Goal: Information Seeking & Learning: Compare options

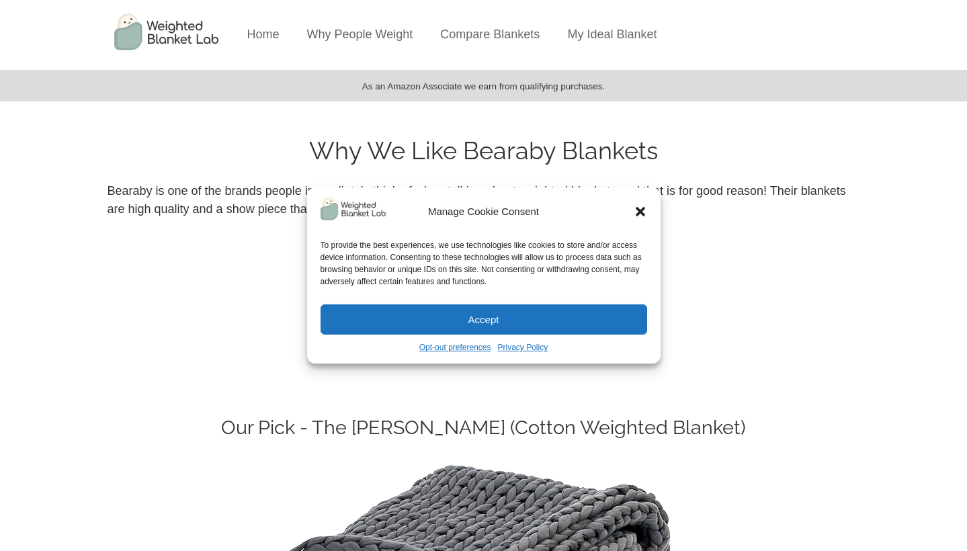
click at [187, 29] on img at bounding box center [168, 32] width 134 height 64
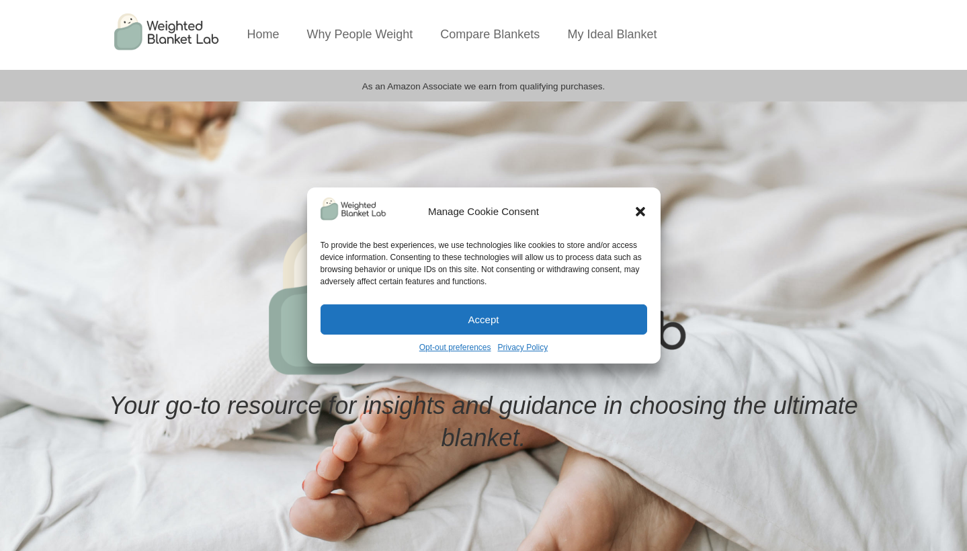
click at [642, 214] on icon "Close dialog" at bounding box center [640, 211] width 9 height 9
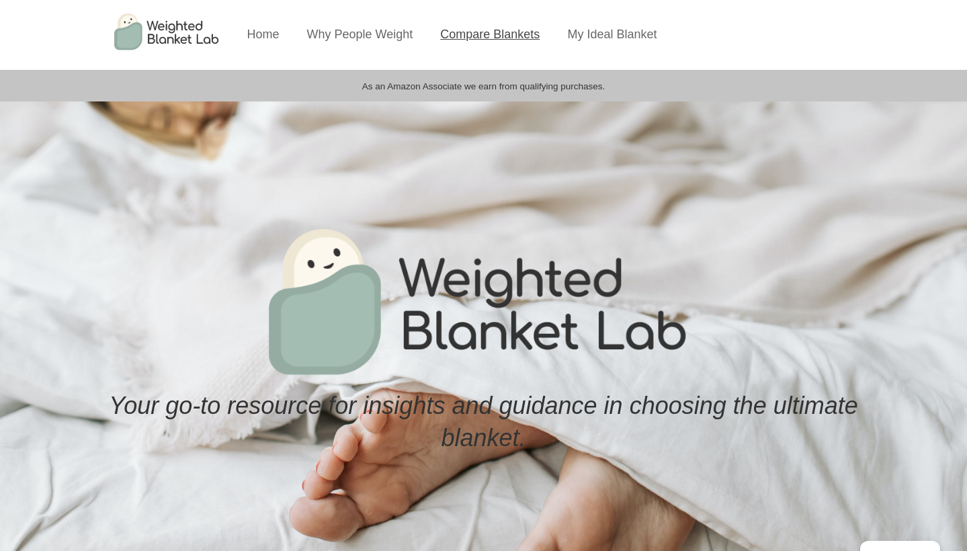
click at [518, 34] on link "Compare Blankets" at bounding box center [490, 34] width 100 height 13
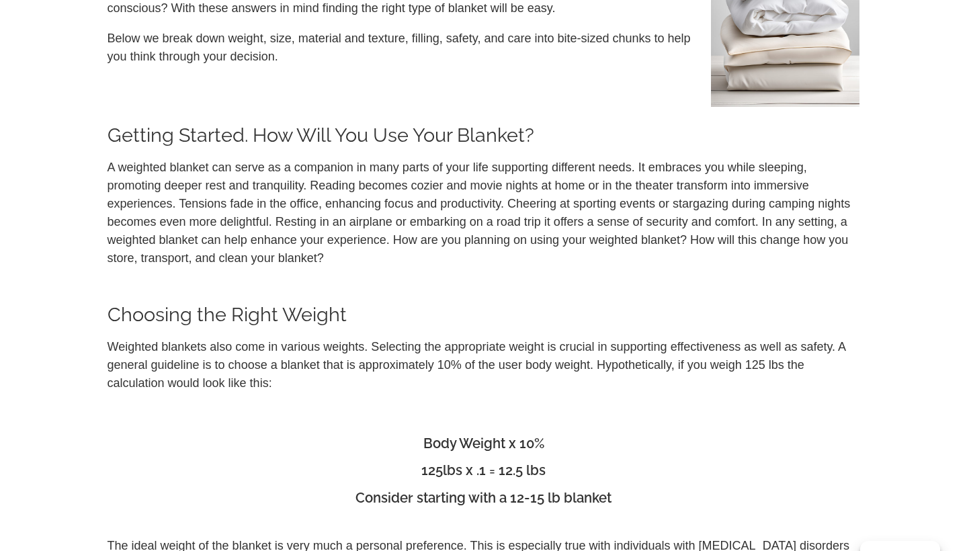
scroll to position [233, 0]
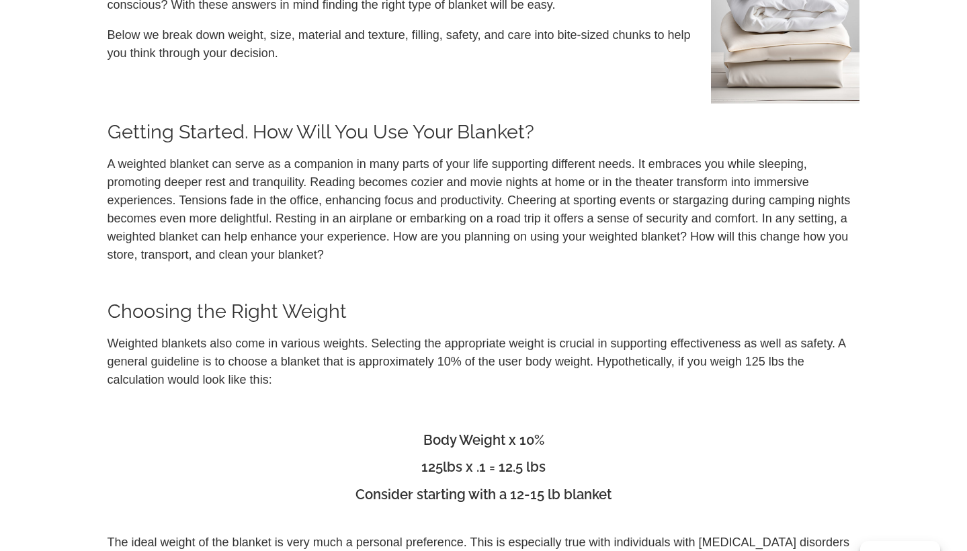
click at [680, 277] on div "A weighted blanket can serve as a companion in many parts of your life supporti…" at bounding box center [484, 496] width 766 height 694
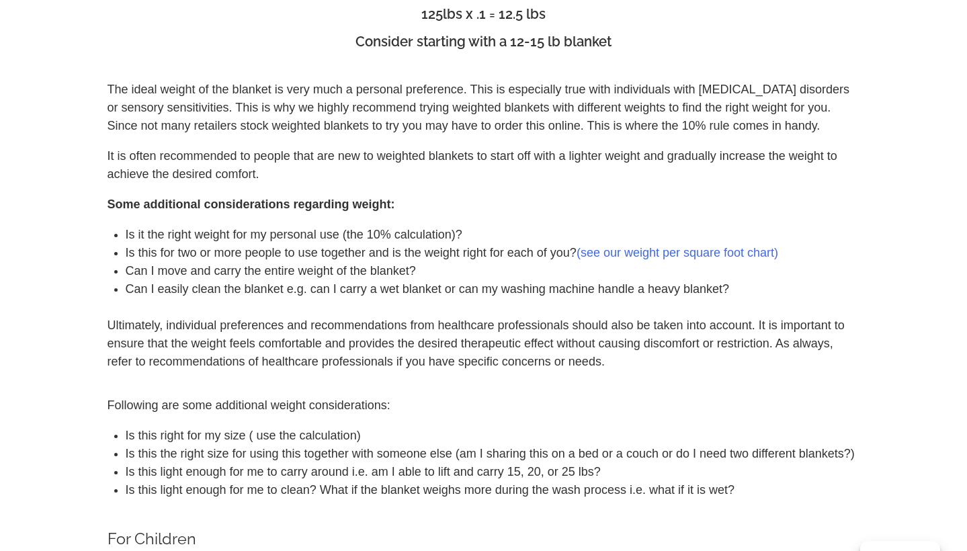
scroll to position [718, 0]
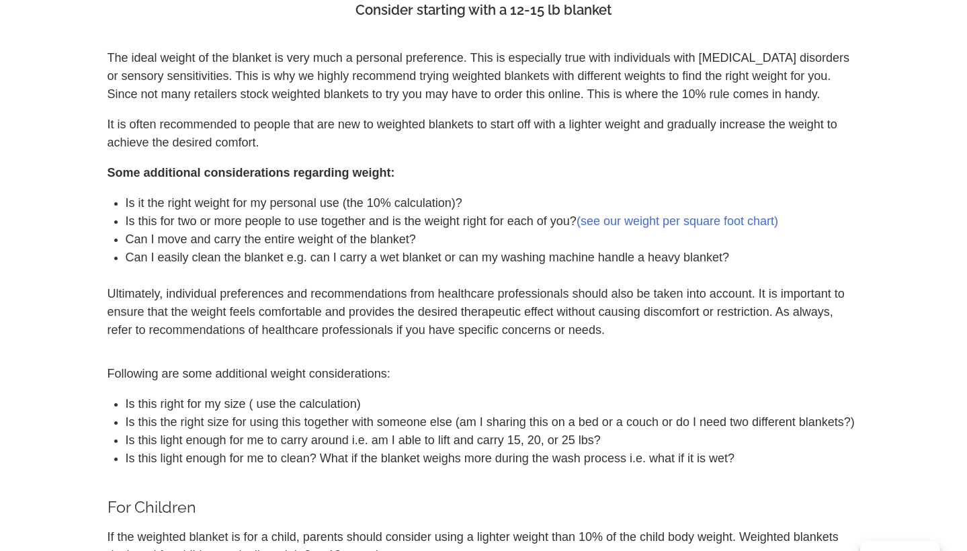
click at [676, 272] on div "The ideal weight of the blanket is very much a personal preference. This is esp…" at bounding box center [484, 194] width 753 height 290
click at [662, 273] on div "The ideal weight of the blanket is very much a personal preference. This is esp…" at bounding box center [484, 194] width 753 height 290
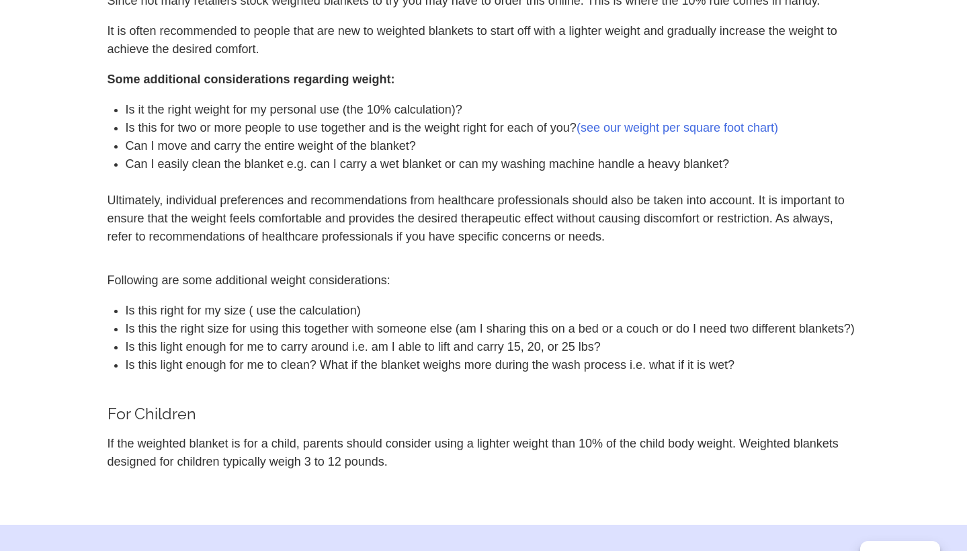
scroll to position [813, 0]
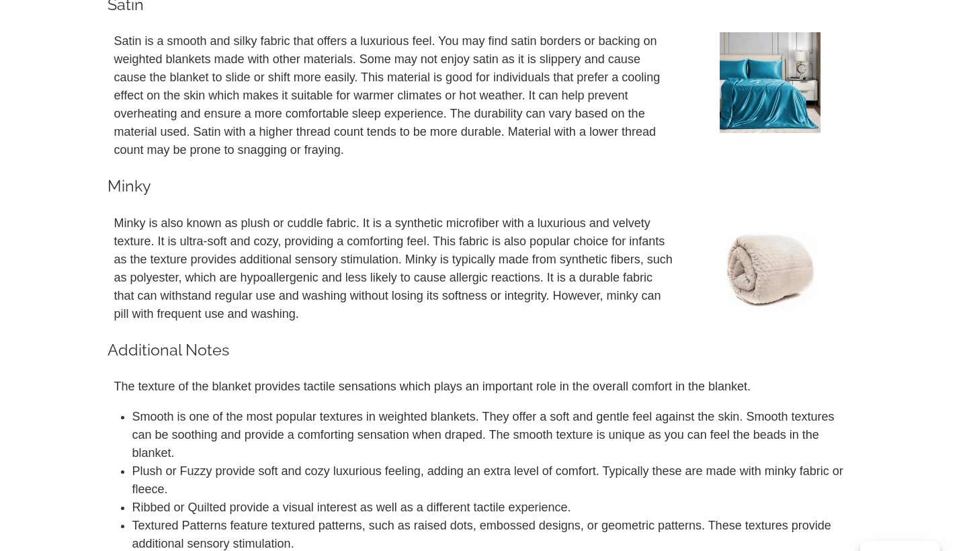
scroll to position [3853, 0]
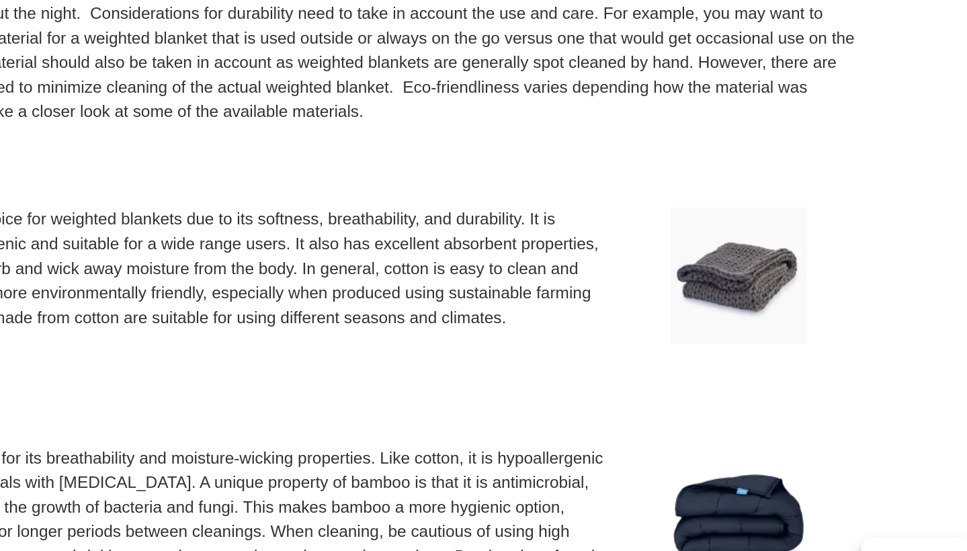
scroll to position [2324, 0]
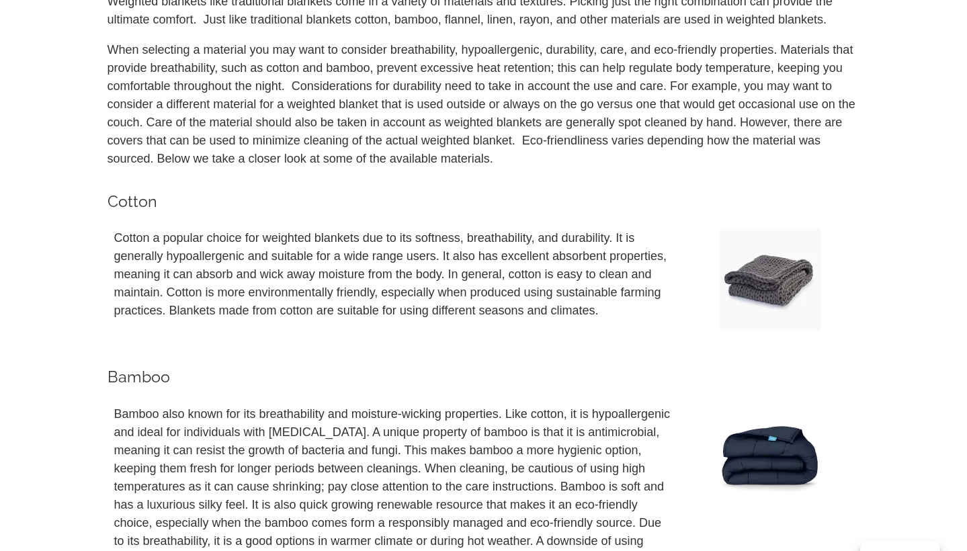
click at [505, 331] on div "Cotton a popular choice for weighted blankets due to its softness, breathabilit…" at bounding box center [394, 289] width 560 height 121
click at [515, 330] on div "Cotton a popular choice for weighted blankets due to its softness, breathabilit…" at bounding box center [394, 289] width 560 height 121
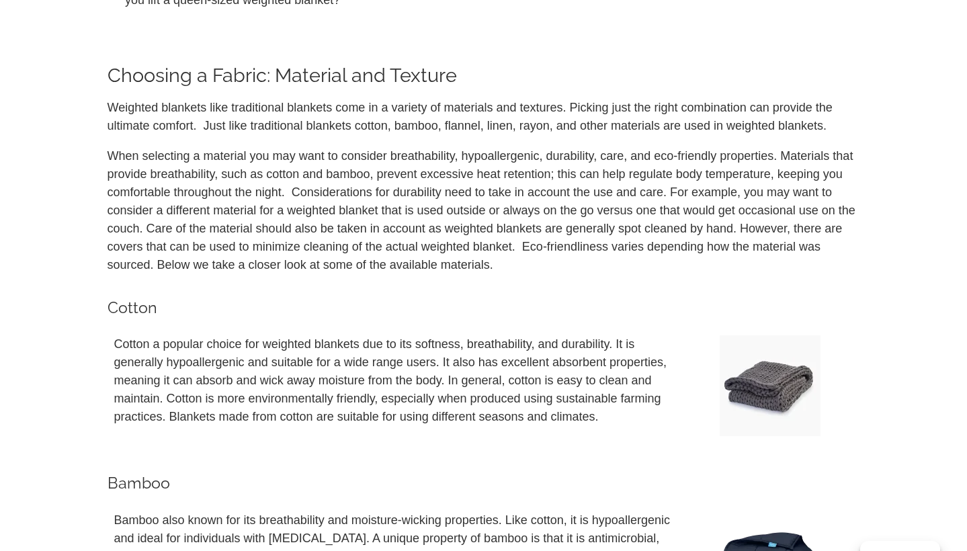
scroll to position [2219, 0]
click at [524, 301] on h3 "Cotton" at bounding box center [484, 306] width 753 height 15
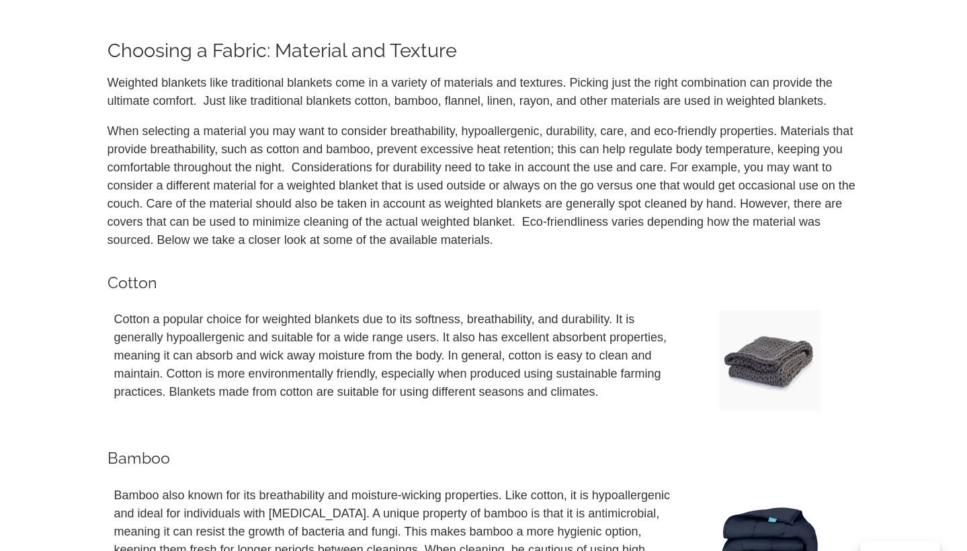
scroll to position [2241, 0]
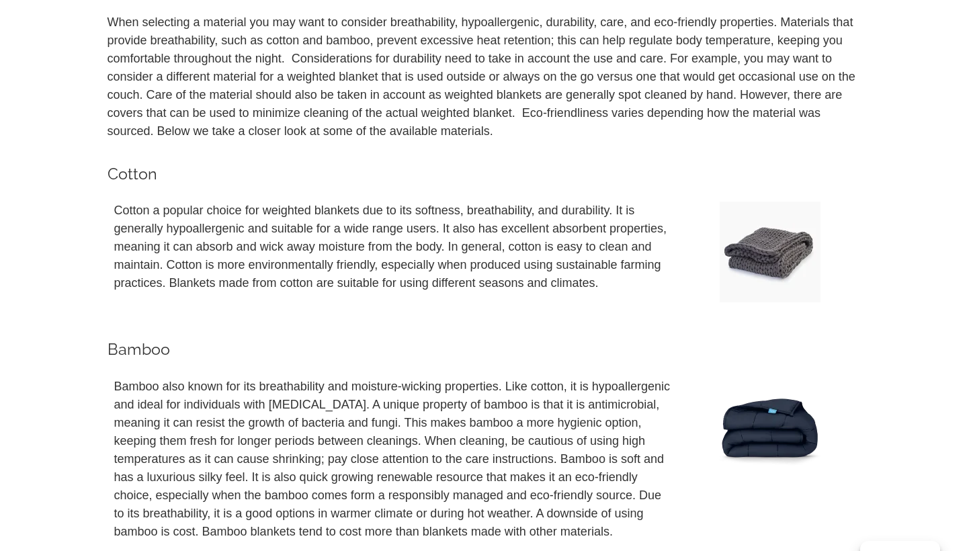
scroll to position [2354, 0]
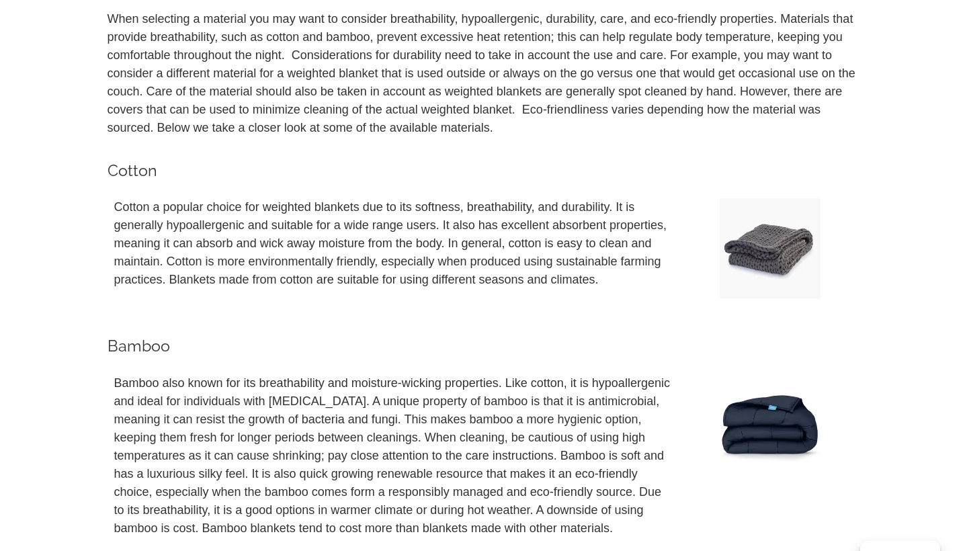
click at [518, 313] on p at bounding box center [394, 310] width 560 height 18
click at [522, 304] on p at bounding box center [394, 310] width 560 height 18
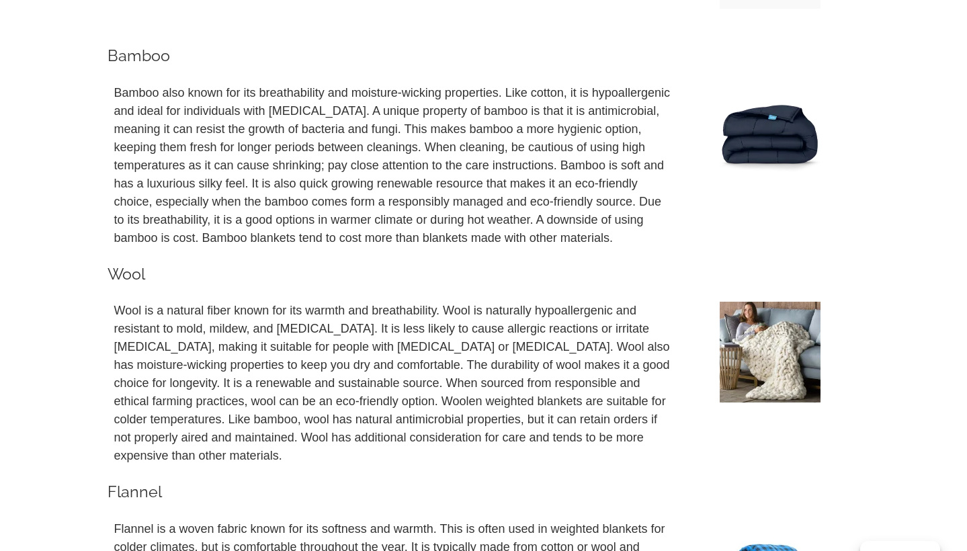
scroll to position [2647, 0]
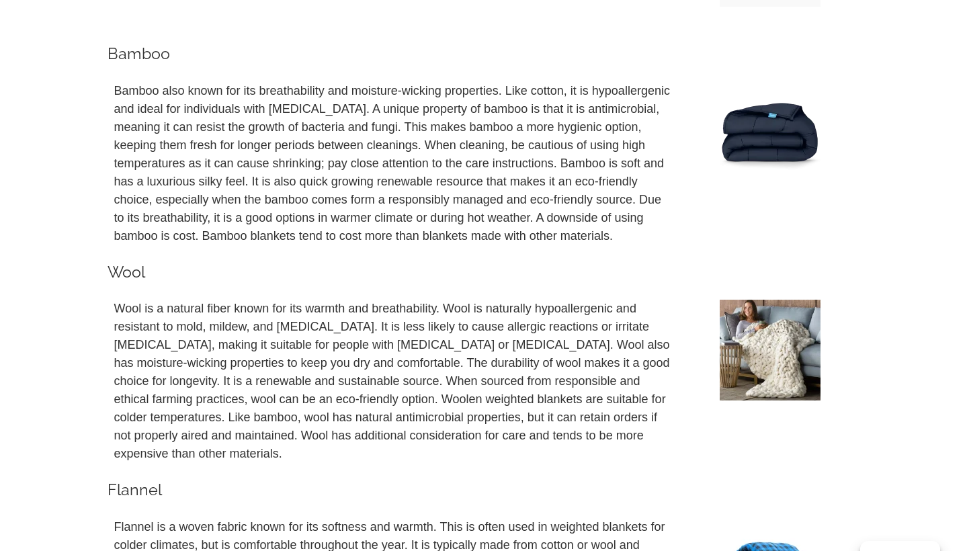
click at [522, 255] on div "Bamboo also known for its breathability and moisture-wicking properties. Like c…" at bounding box center [394, 169] width 560 height 175
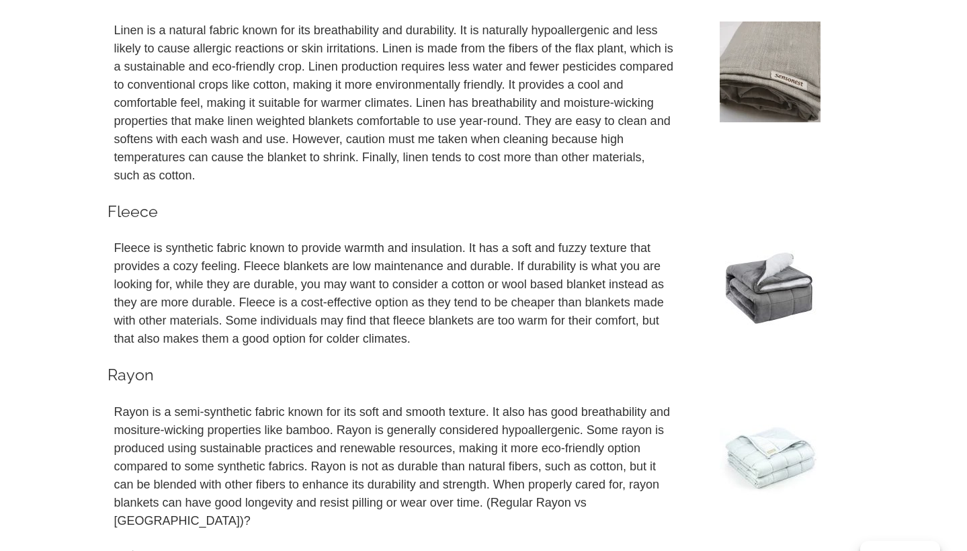
click at [480, 367] on h3 "Rayon" at bounding box center [484, 374] width 753 height 15
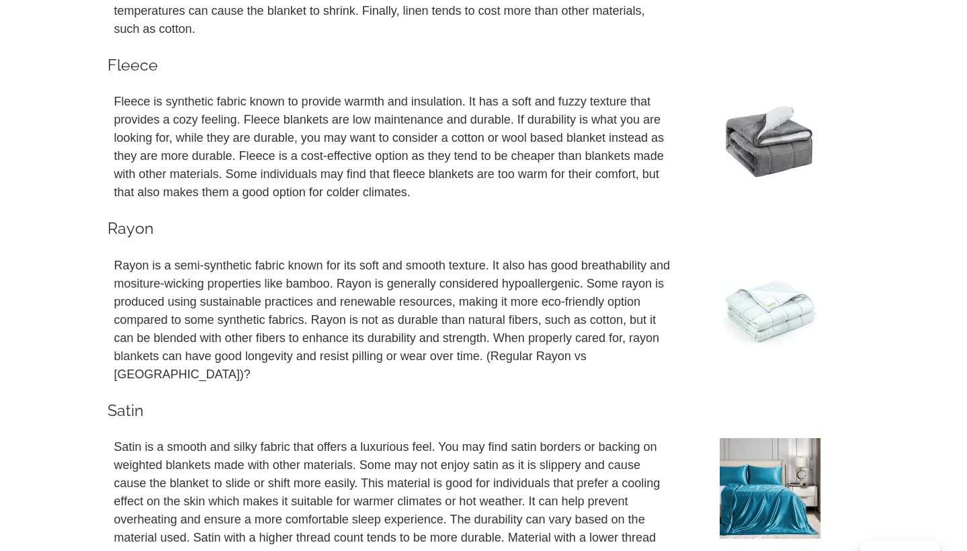
scroll to position [3442, 0]
